Goal: Find specific page/section: Find specific page/section

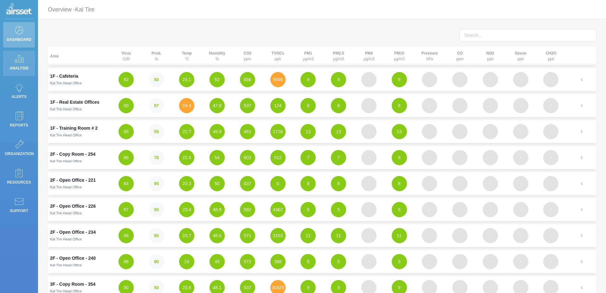
click at [17, 61] on icon at bounding box center [19, 58] width 10 height 9
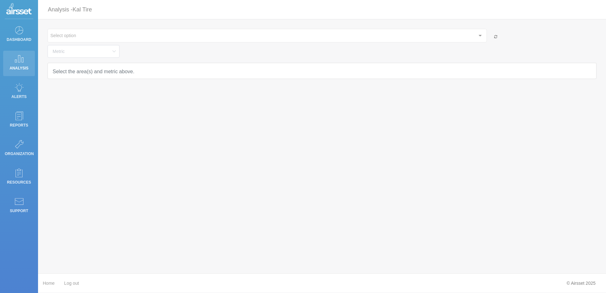
type input "Temperature"
click at [19, 94] on p "Alerts" at bounding box center [19, 97] width 29 height 10
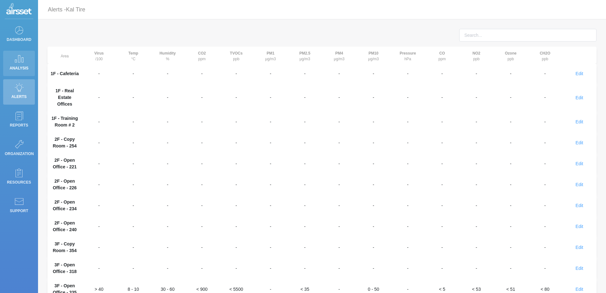
click at [23, 67] on p "Analysis" at bounding box center [19, 68] width 29 height 10
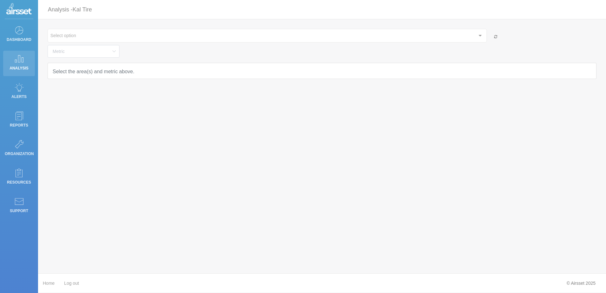
type input "Temperature"
click at [16, 31] on icon at bounding box center [19, 30] width 10 height 9
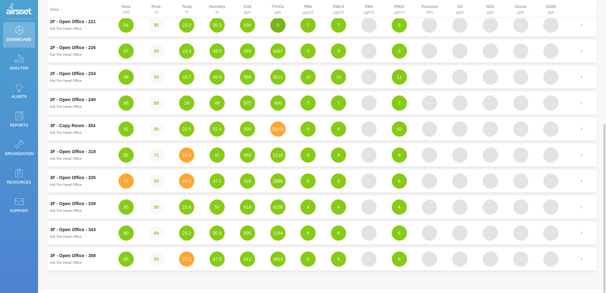
scroll to position [173, 0]
